Goal: Task Accomplishment & Management: Use online tool/utility

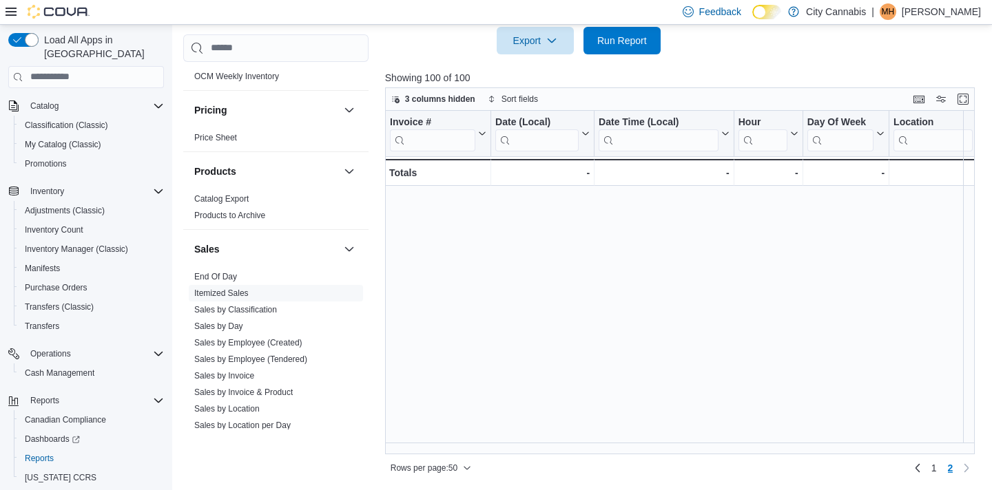
scroll to position [981, 1756]
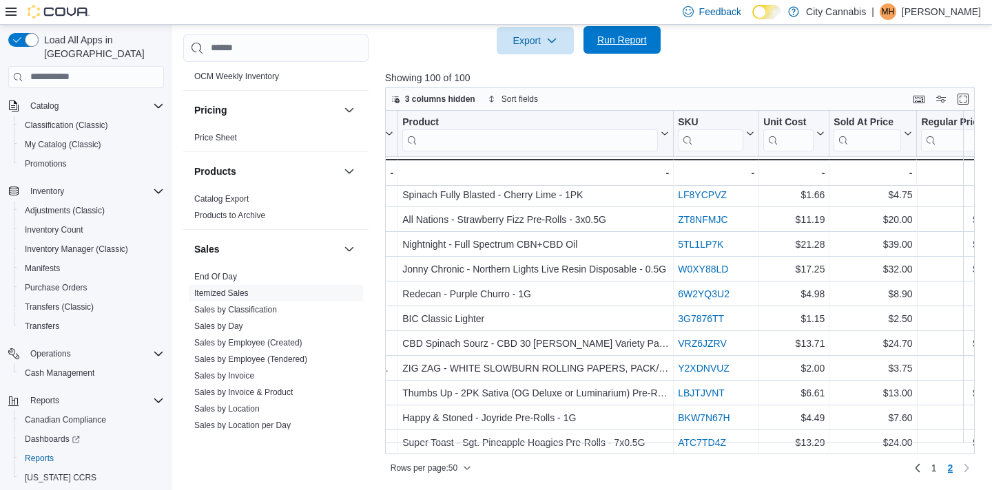
click at [612, 48] on span "Run Report" at bounding box center [622, 40] width 61 height 28
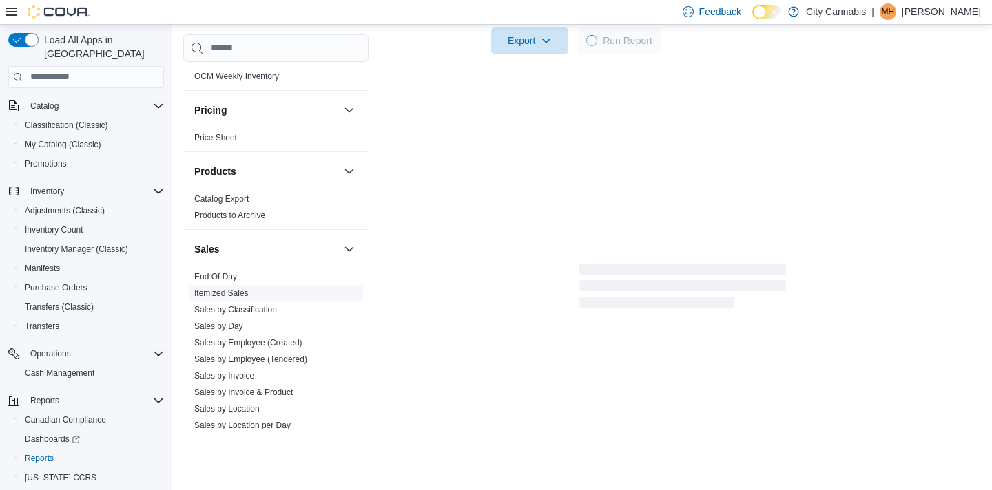
click at [222, 289] on link "Itemized Sales" at bounding box center [221, 294] width 54 height 10
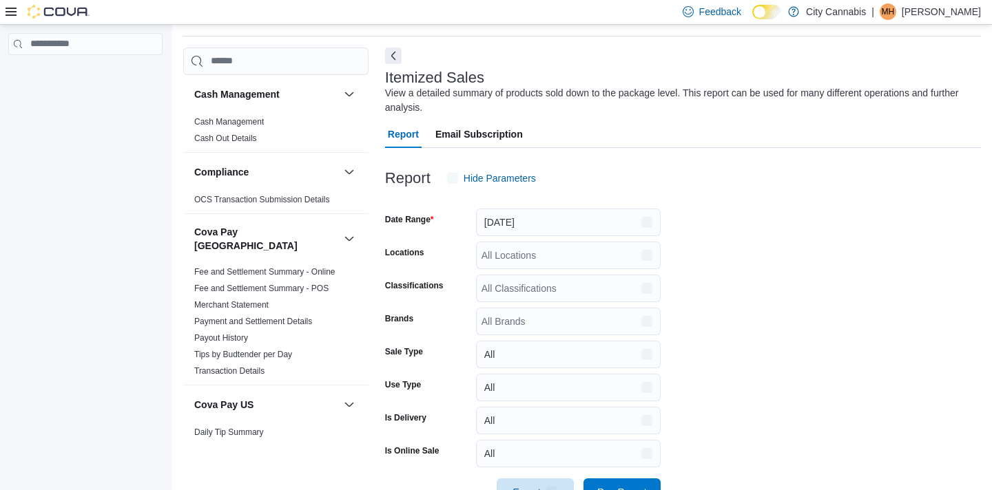
scroll to position [46, 0]
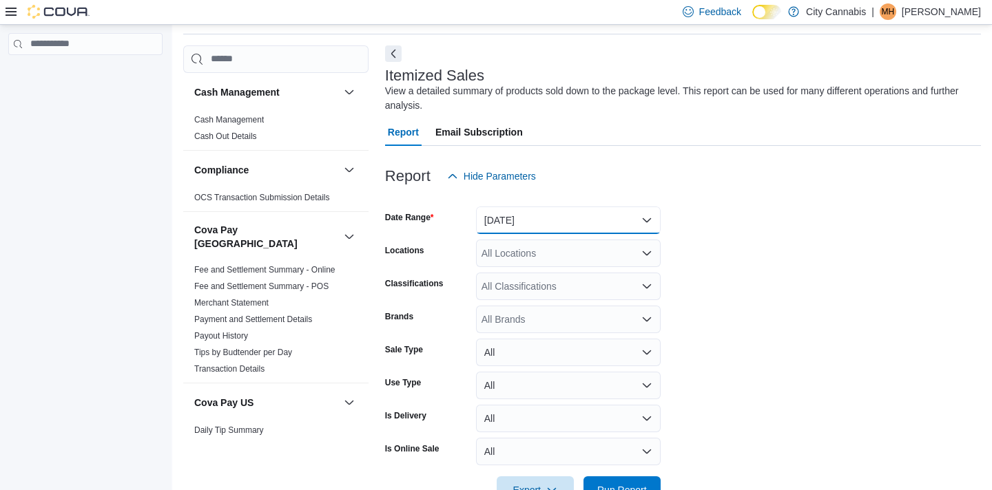
click at [570, 211] on button "[DATE]" at bounding box center [568, 221] width 185 height 28
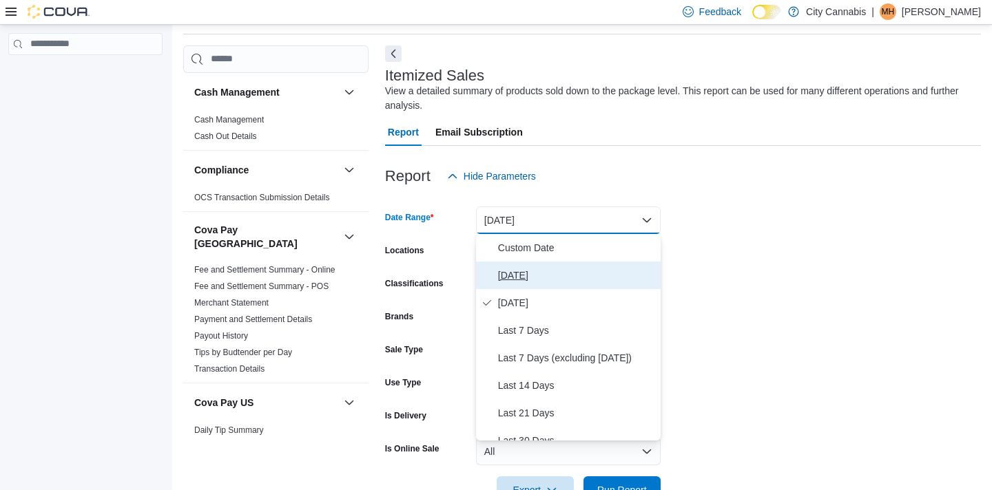
click at [542, 266] on button "[DATE]" at bounding box center [568, 276] width 185 height 28
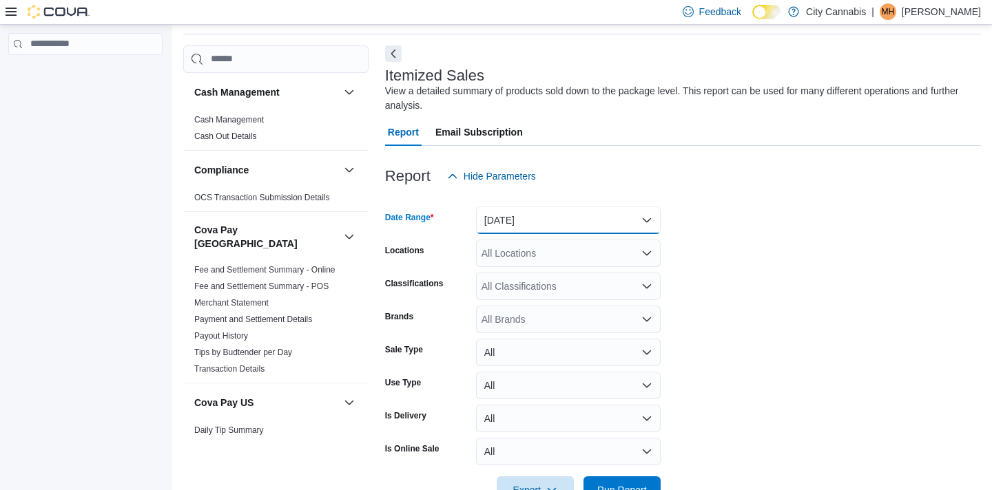
scroll to position [87, 0]
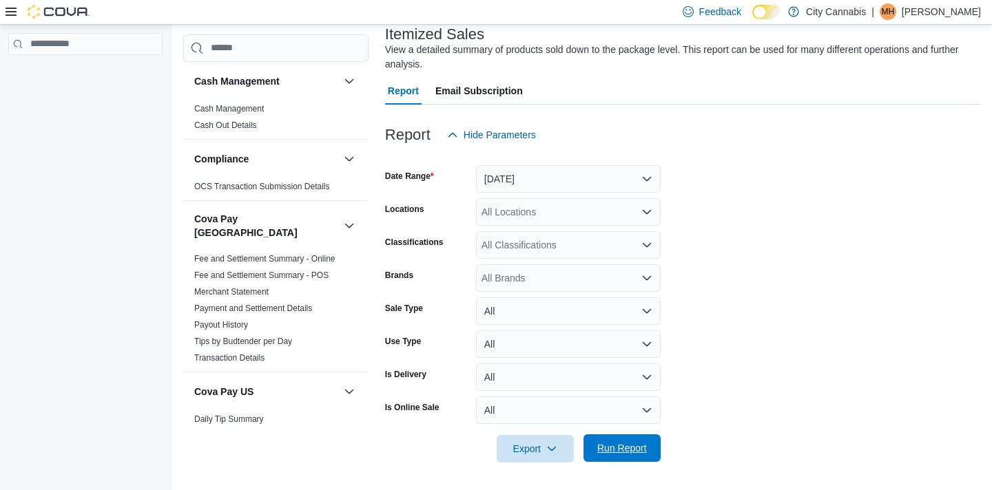
click at [621, 457] on span "Run Report" at bounding box center [622, 449] width 61 height 28
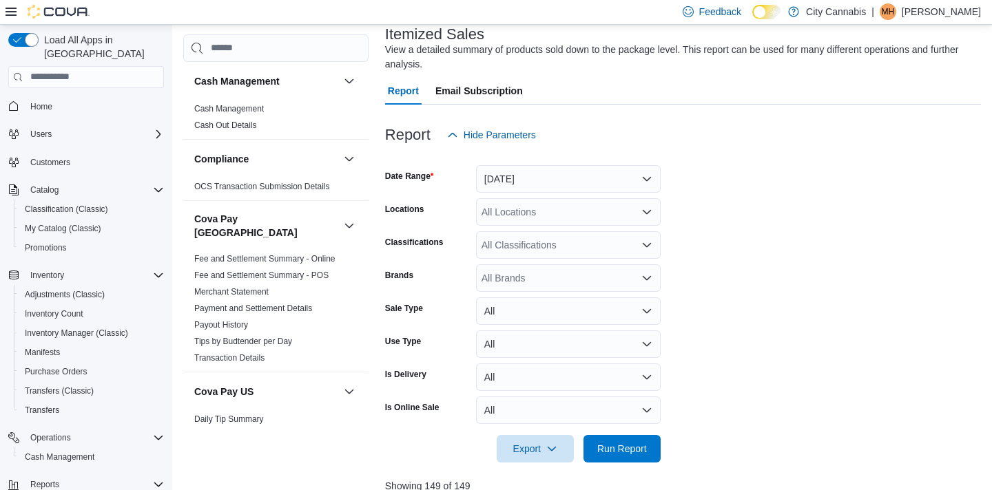
scroll to position [496, 0]
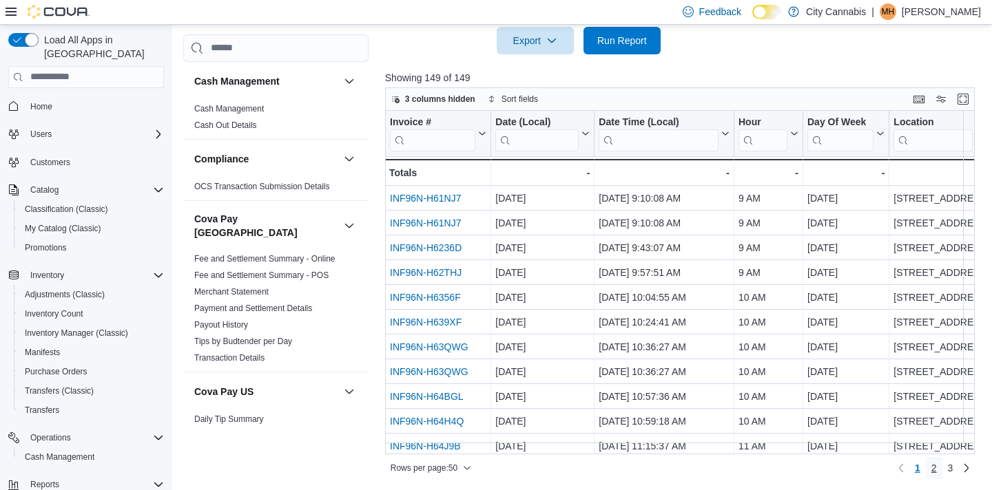
click at [926, 464] on link "2" at bounding box center [934, 468] width 17 height 22
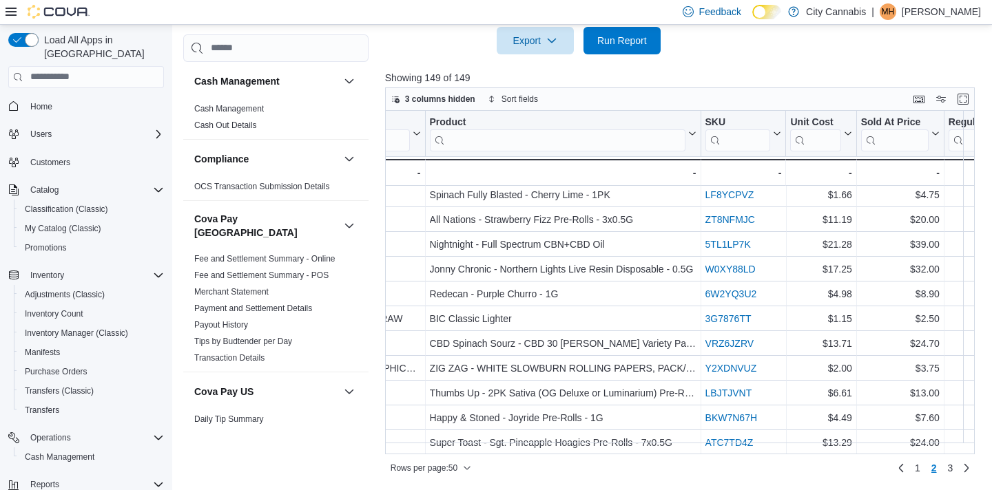
scroll to position [981, 1793]
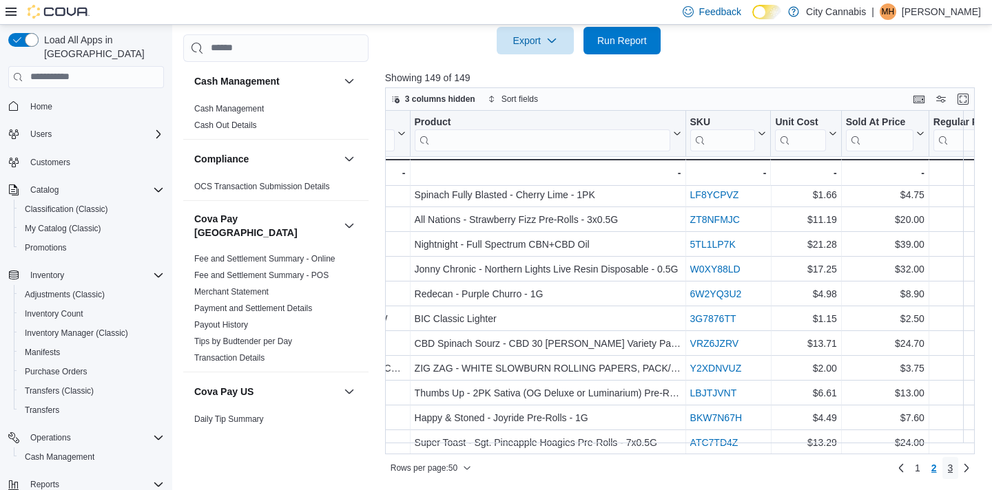
click at [950, 472] on span "3" at bounding box center [951, 468] width 6 height 14
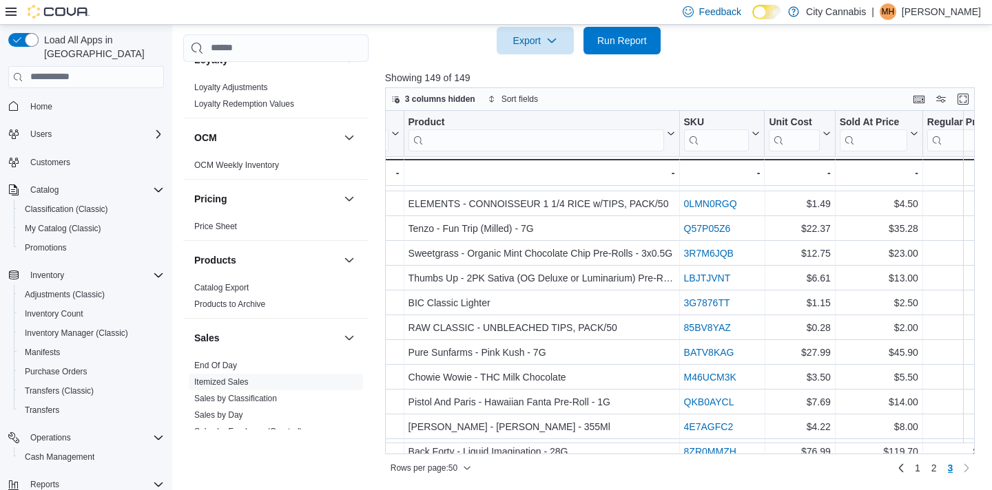
scroll to position [955, 0]
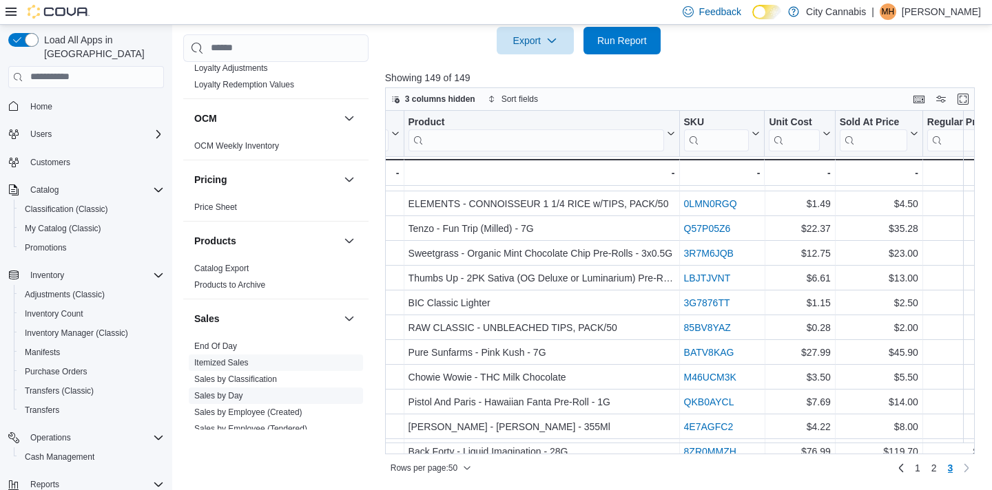
click at [235, 391] on link "Sales by Day" at bounding box center [218, 396] width 49 height 10
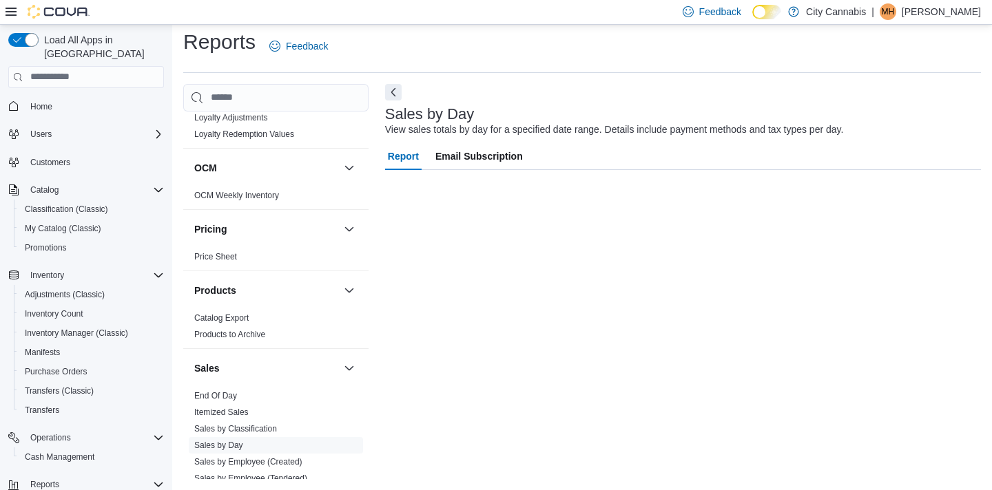
scroll to position [8, 0]
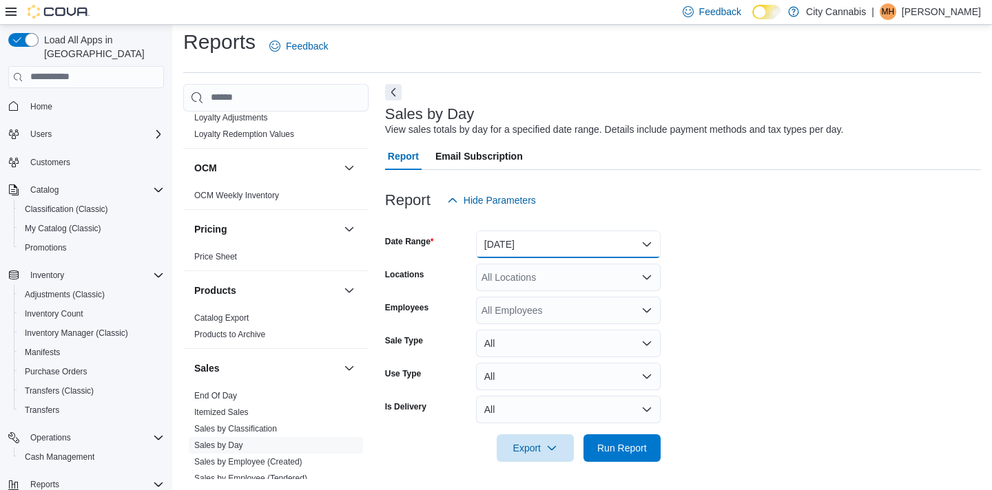
click at [521, 240] on button "[DATE]" at bounding box center [568, 245] width 185 height 28
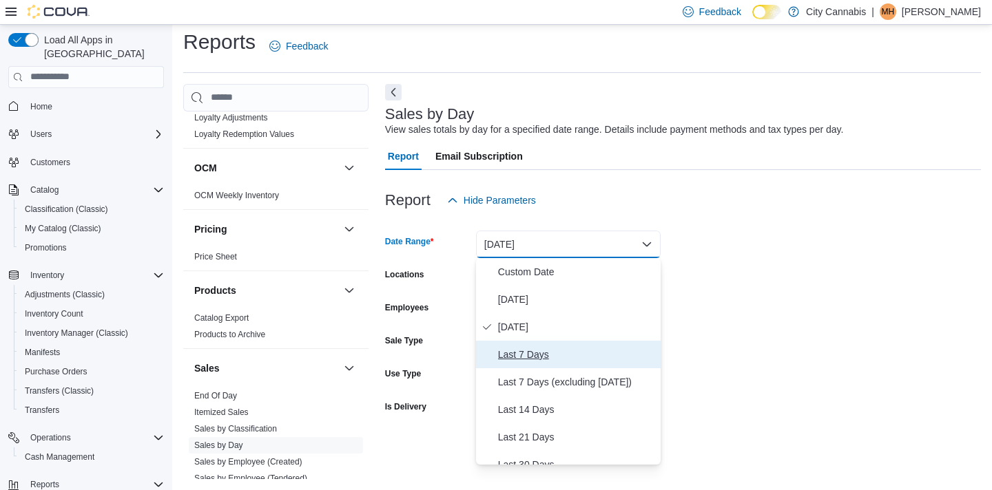
click at [544, 356] on span "Last 7 Days" at bounding box center [576, 354] width 157 height 17
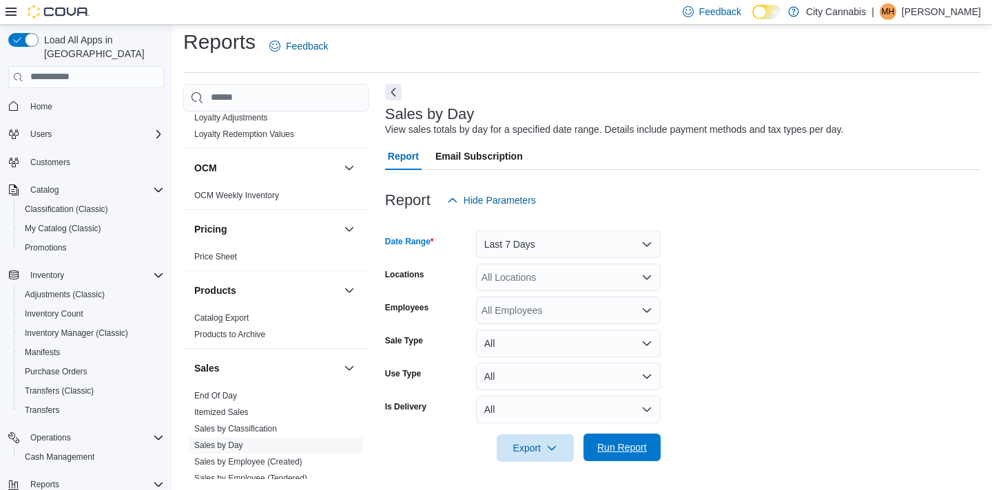
click at [649, 451] on span "Run Report" at bounding box center [622, 448] width 61 height 28
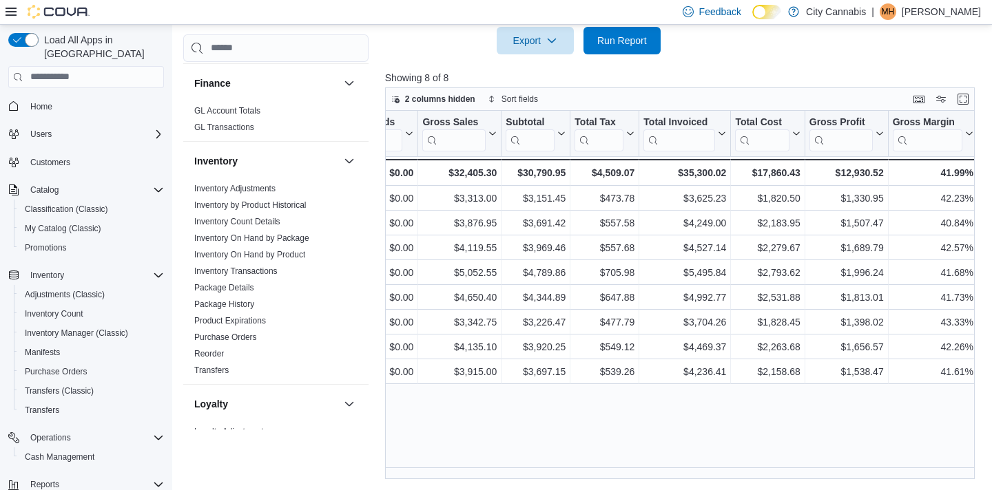
scroll to position [594, 0]
click at [302, 248] on link "Inventory On Hand by Product" at bounding box center [249, 253] width 111 height 10
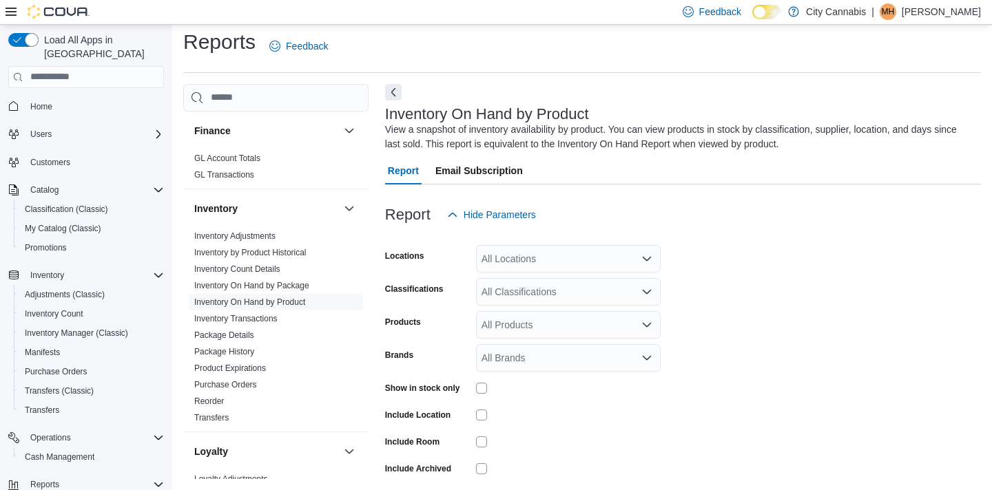
scroll to position [46, 0]
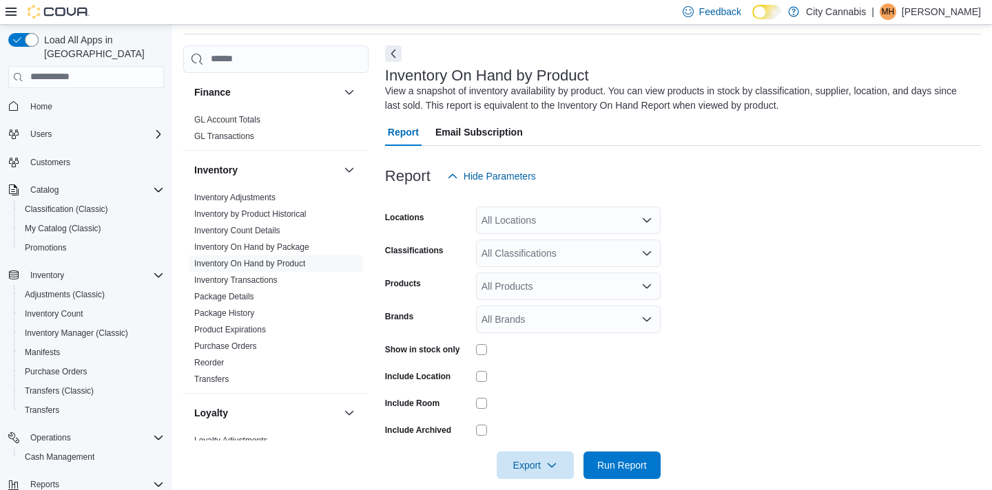
click at [608, 254] on div "All Classifications" at bounding box center [568, 254] width 185 height 28
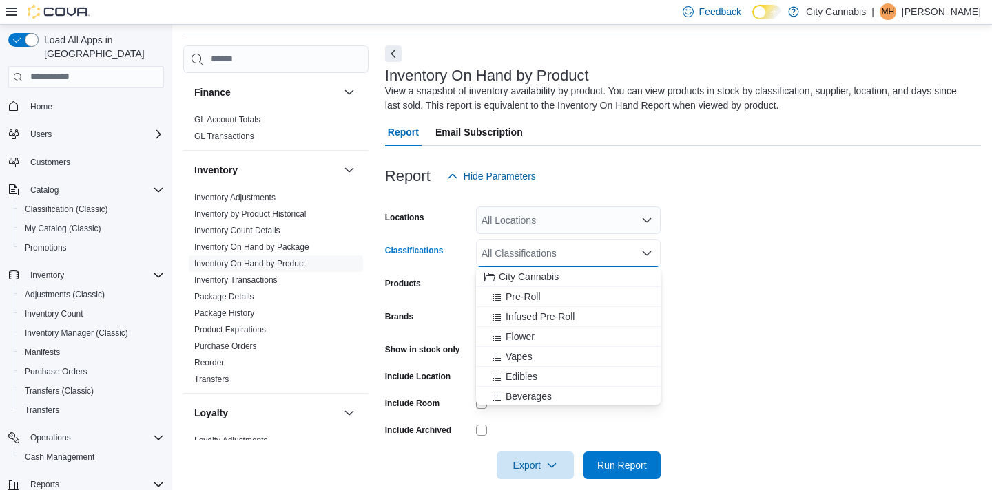
click at [586, 340] on div "Flower" at bounding box center [568, 337] width 168 height 14
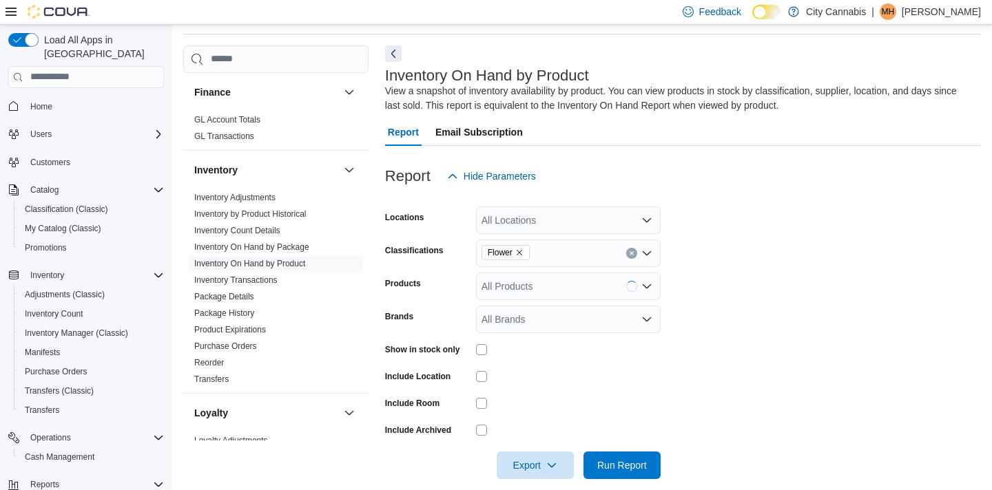
click at [395, 371] on div "Include Location" at bounding box center [427, 376] width 85 height 21
click at [412, 357] on div "Show in stock only" at bounding box center [427, 349] width 85 height 21
click at [420, 351] on label "Show in stock only" at bounding box center [422, 349] width 75 height 11
click at [630, 452] on div "Export Run Report" at bounding box center [522, 466] width 275 height 28
click at [658, 465] on button "Run Report" at bounding box center [621, 465] width 77 height 28
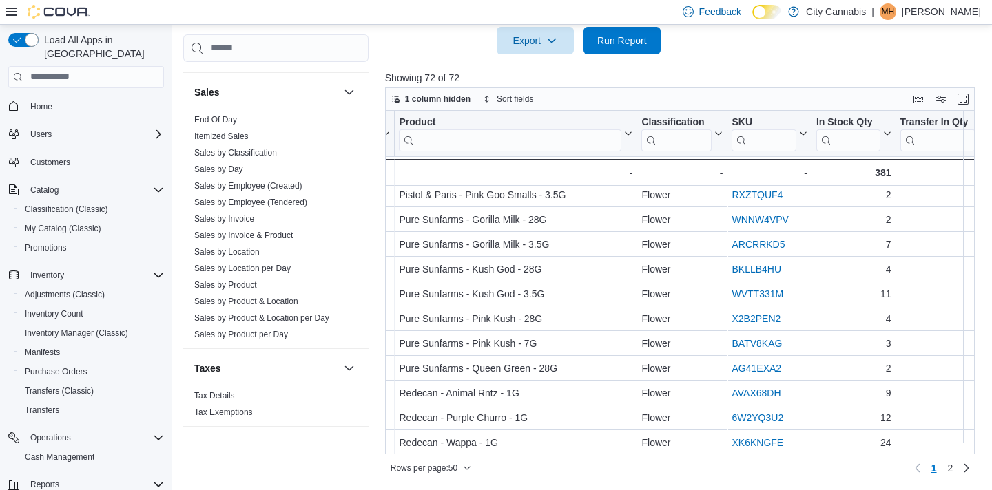
scroll to position [979, 89]
click at [229, 132] on link "Itemized Sales" at bounding box center [221, 137] width 54 height 10
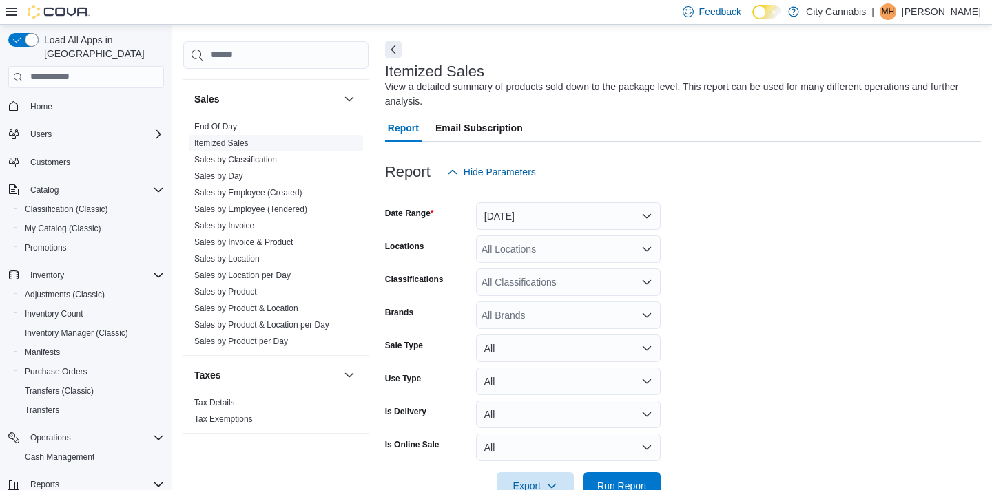
scroll to position [46, 0]
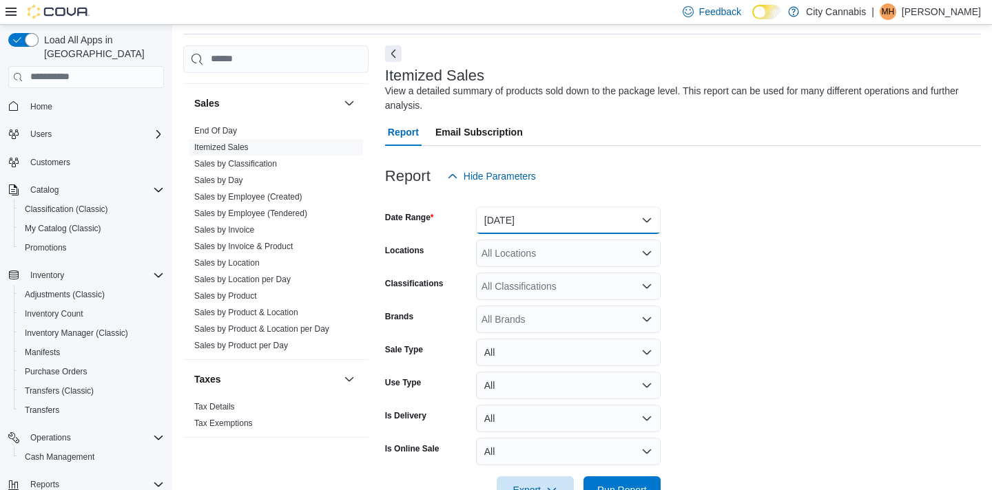
click at [520, 216] on button "[DATE]" at bounding box center [568, 221] width 185 height 28
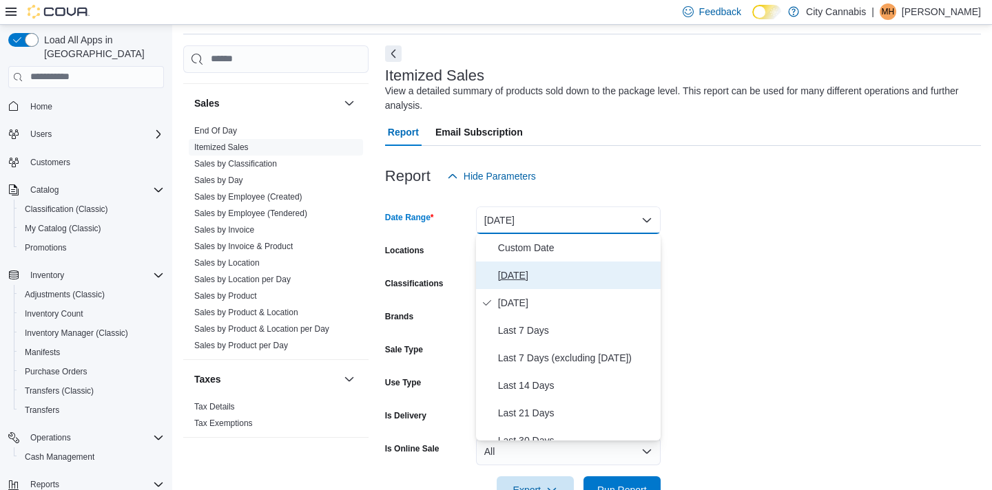
click at [528, 267] on span "[DATE]" at bounding box center [576, 275] width 157 height 17
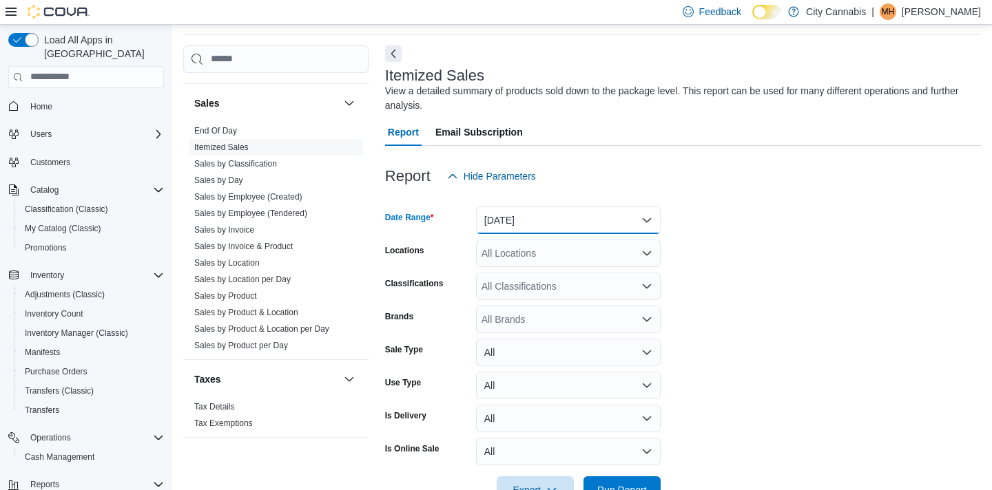
scroll to position [87, 0]
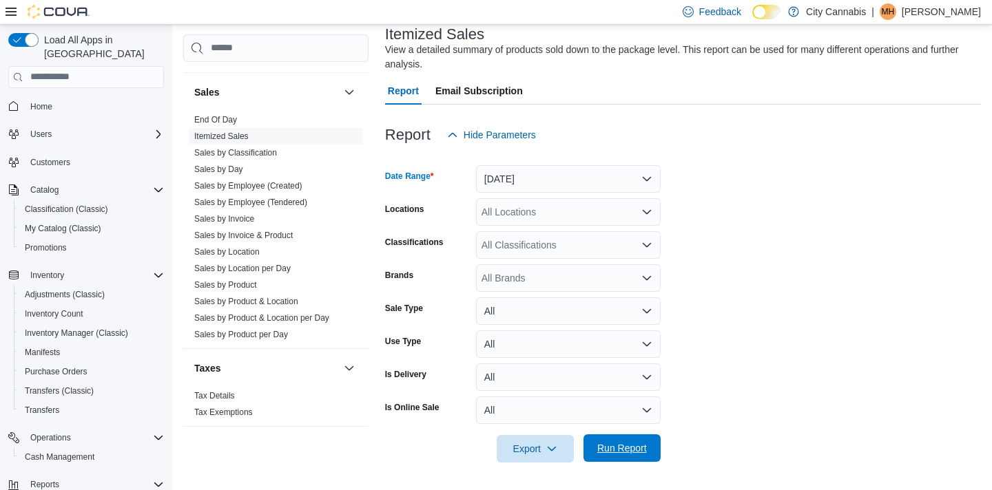
click at [645, 451] on span "Run Report" at bounding box center [622, 448] width 50 height 14
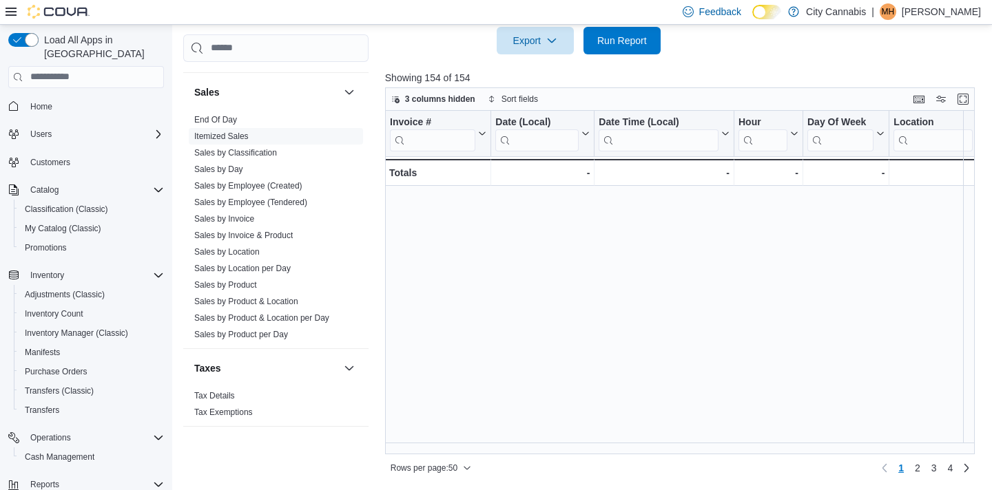
scroll to position [981, 0]
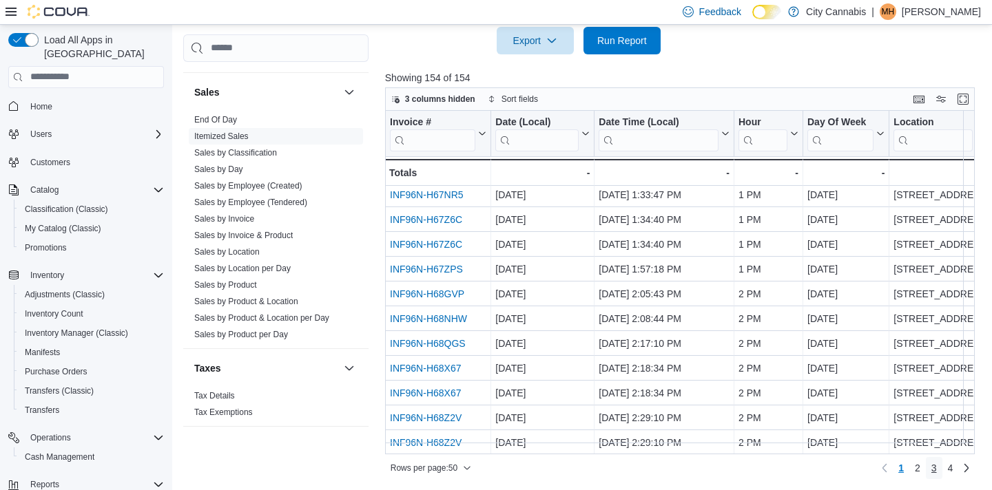
click at [935, 470] on span "3" at bounding box center [934, 468] width 6 height 14
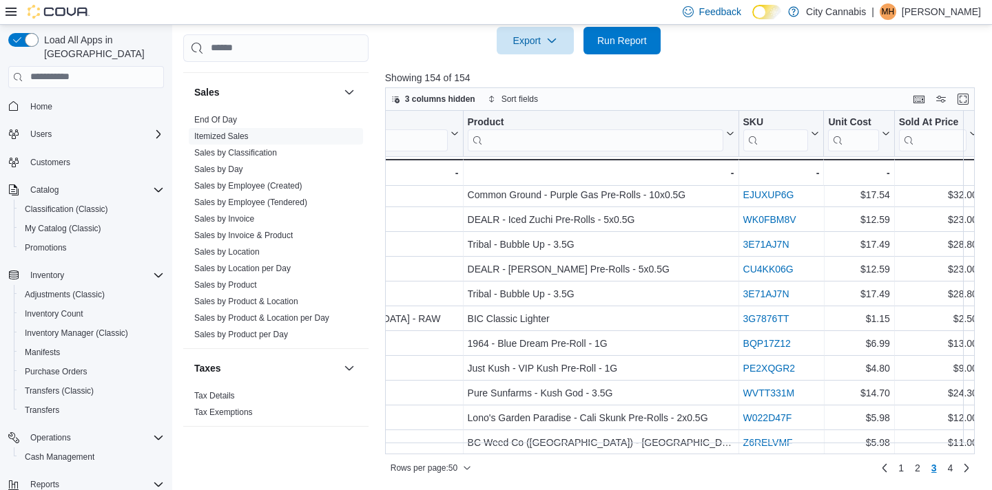
scroll to position [981, 1746]
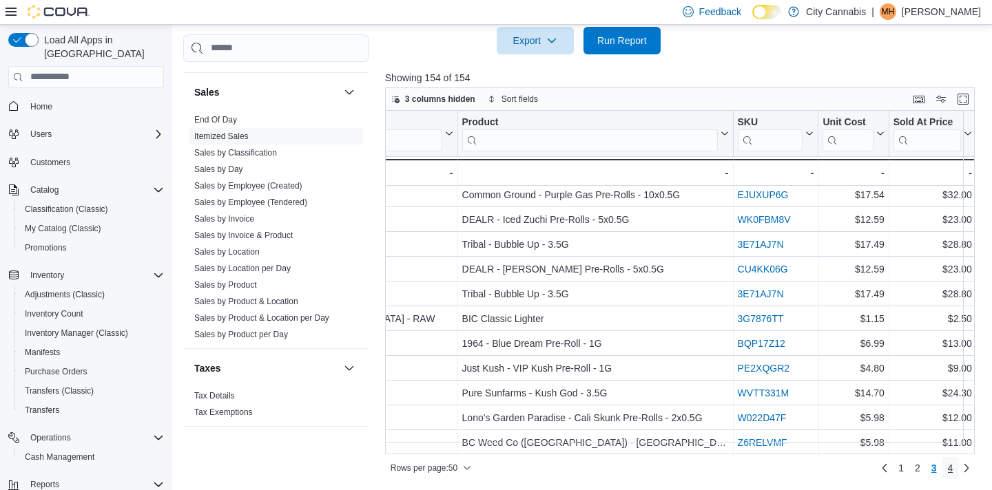
click at [944, 464] on link "4" at bounding box center [950, 468] width 17 height 22
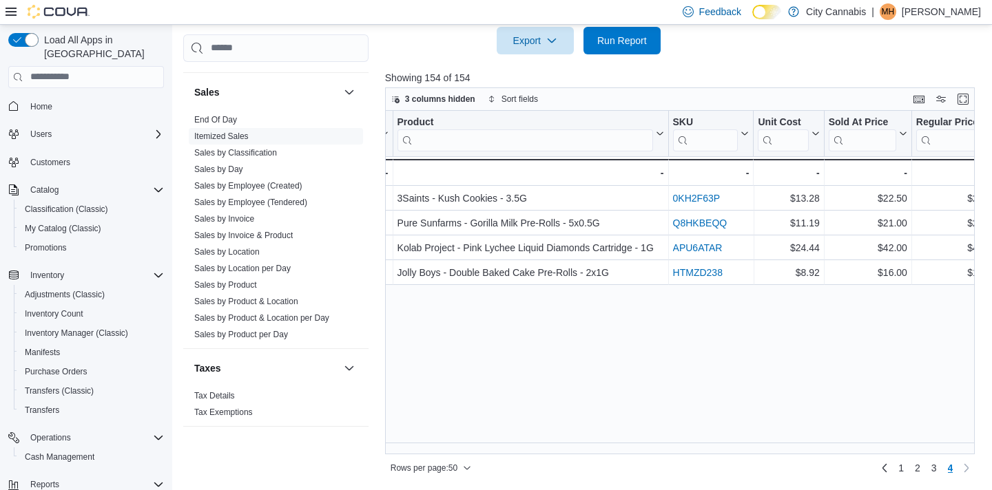
scroll to position [0, 1806]
